Goal: Task Accomplishment & Management: Use online tool/utility

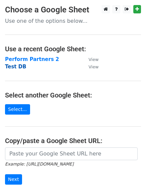
click at [19, 68] on strong "Test DB" at bounding box center [15, 67] width 21 height 6
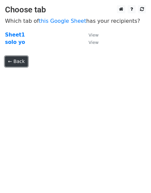
click at [18, 61] on link "← Back" at bounding box center [16, 61] width 23 height 10
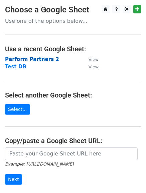
click at [30, 60] on strong "Perform Partners 2" at bounding box center [32, 59] width 54 height 6
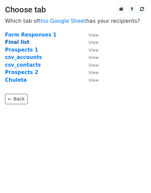
click at [18, 44] on strong "Final list" at bounding box center [17, 42] width 24 height 6
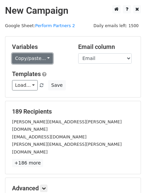
click at [46, 60] on link "Copy/paste..." at bounding box center [32, 58] width 41 height 10
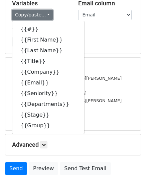
scroll to position [33, 0]
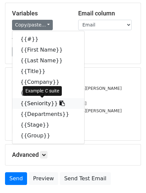
click at [27, 103] on link "{{Seniority}}" at bounding box center [48, 103] width 72 height 11
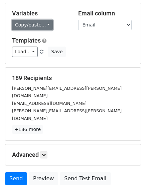
click at [46, 26] on link "Copy/paste..." at bounding box center [32, 25] width 41 height 10
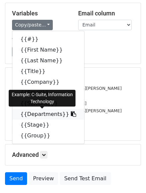
click at [31, 114] on link "{{Departments}}" at bounding box center [48, 114] width 72 height 11
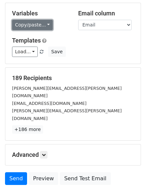
click at [41, 24] on link "Copy/paste..." at bounding box center [32, 25] width 41 height 10
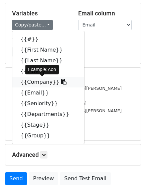
click at [35, 81] on link "{{Company}}" at bounding box center [48, 82] width 72 height 11
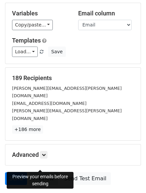
click at [38, 172] on link "Preview" at bounding box center [43, 178] width 29 height 13
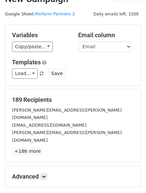
scroll to position [0, 0]
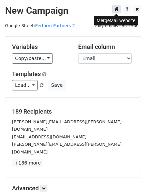
click at [116, 9] on icon at bounding box center [116, 9] width 4 height 5
